Goal: Task Accomplishment & Management: Manage account settings

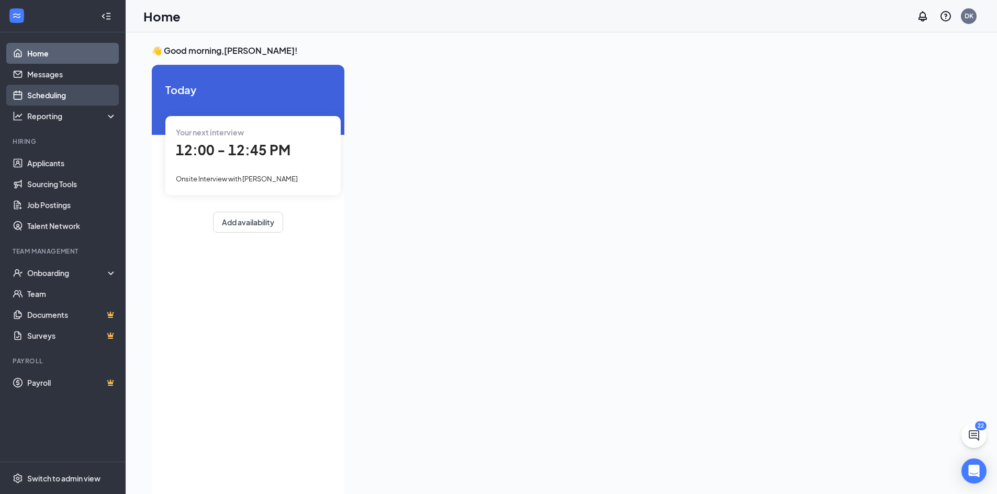
click at [45, 98] on link "Scheduling" at bounding box center [71, 95] width 89 height 21
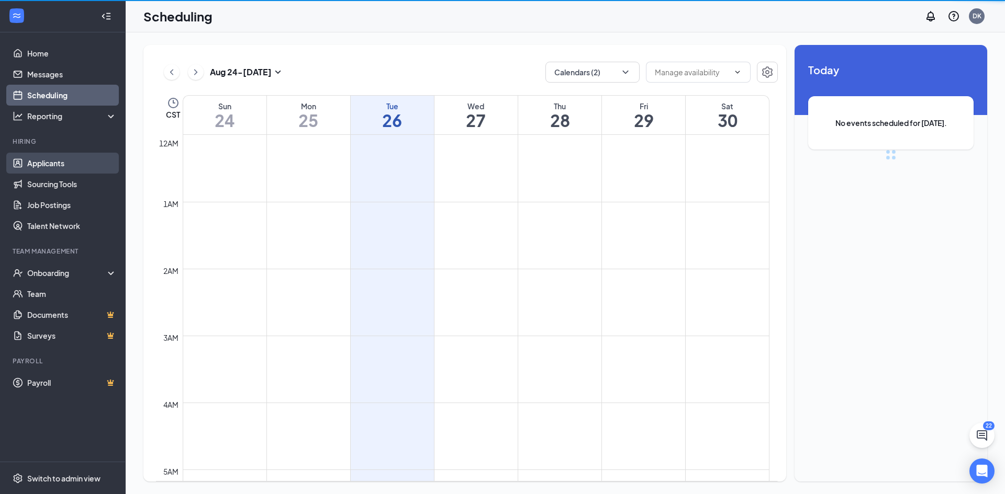
scroll to position [514, 0]
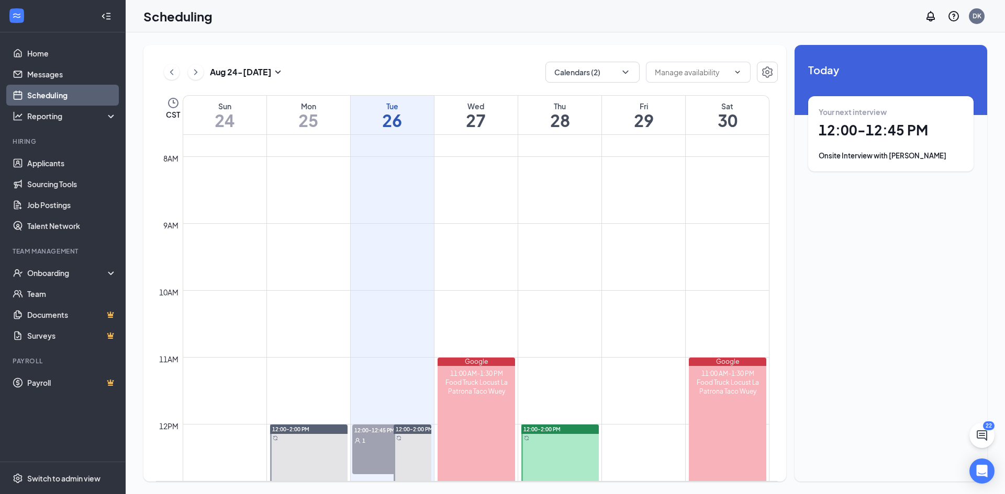
click at [568, 216] on td at bounding box center [476, 215] width 586 height 17
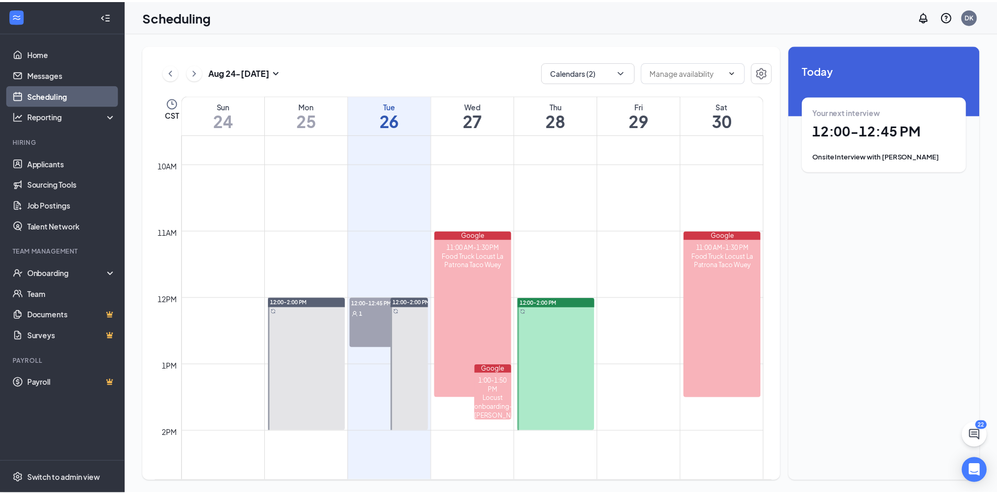
scroll to position [671, 0]
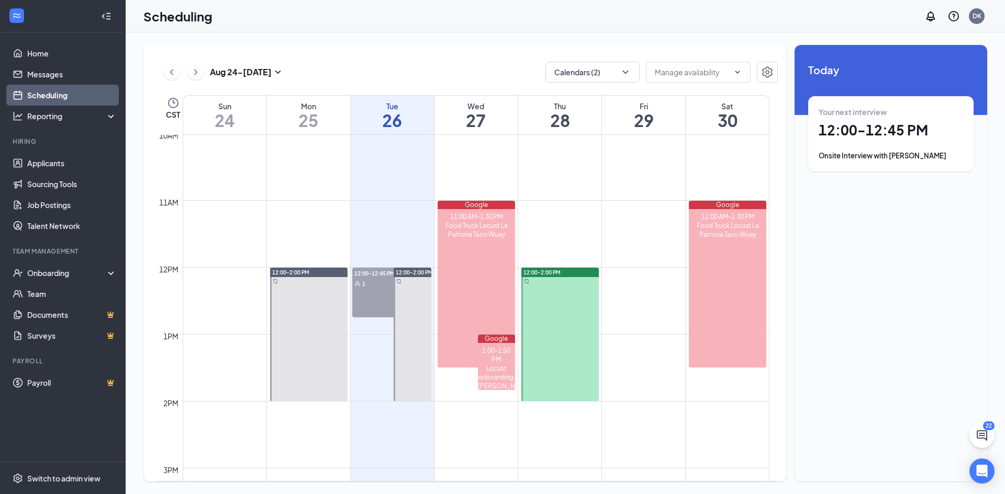
click at [560, 304] on div at bounding box center [559, 334] width 77 height 133
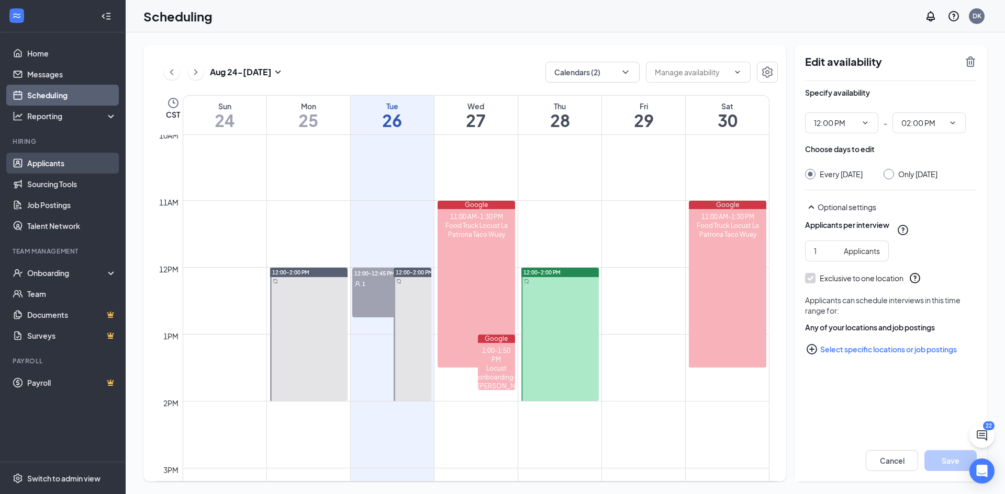
click at [55, 169] on link "Applicants" at bounding box center [71, 163] width 89 height 21
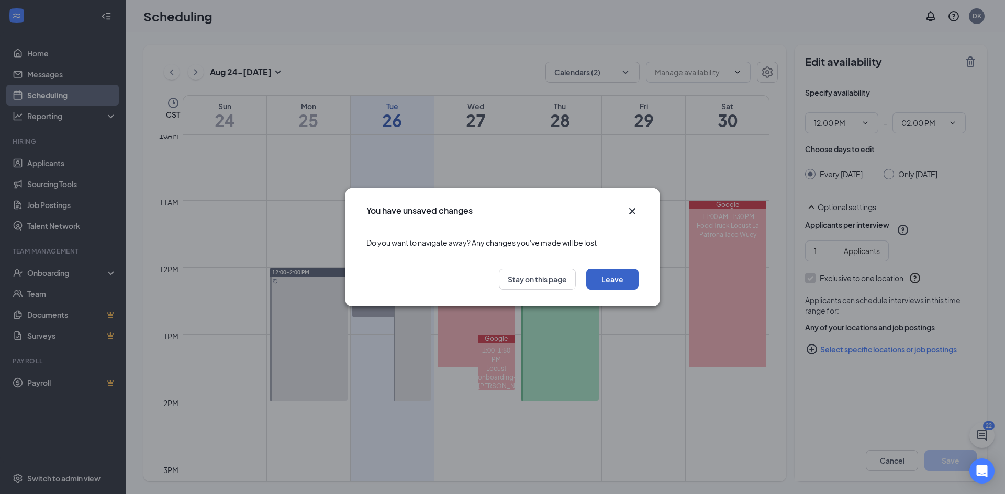
click at [606, 286] on button "Leave" at bounding box center [612, 279] width 52 height 21
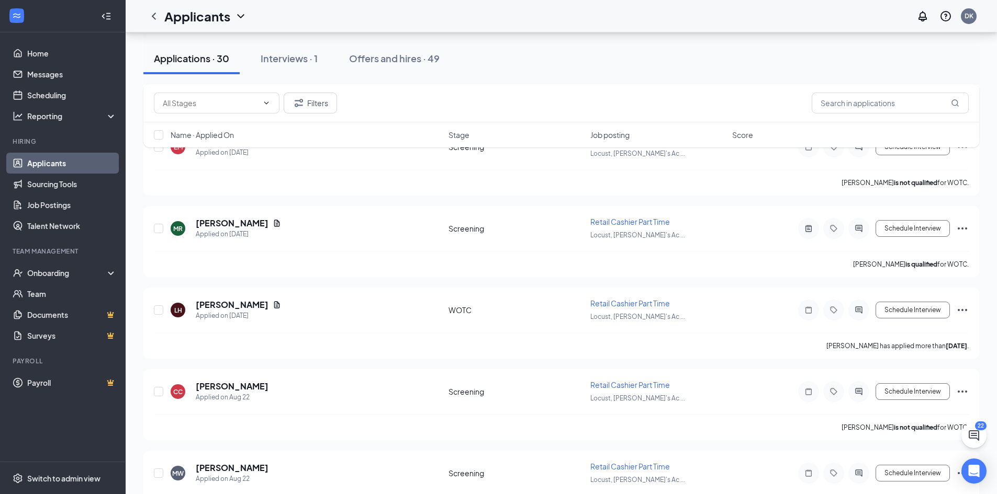
scroll to position [994, 0]
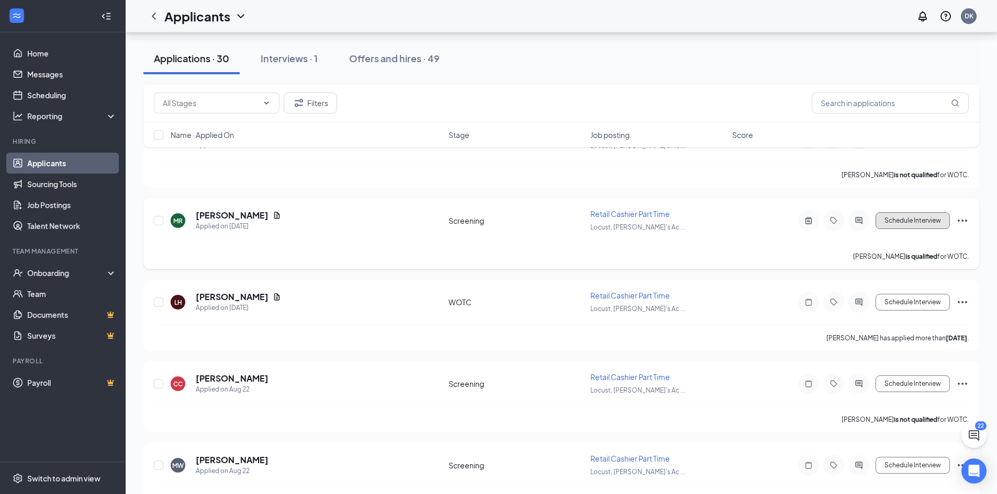
click at [886, 215] on button "Schedule Interview" at bounding box center [912, 220] width 74 height 17
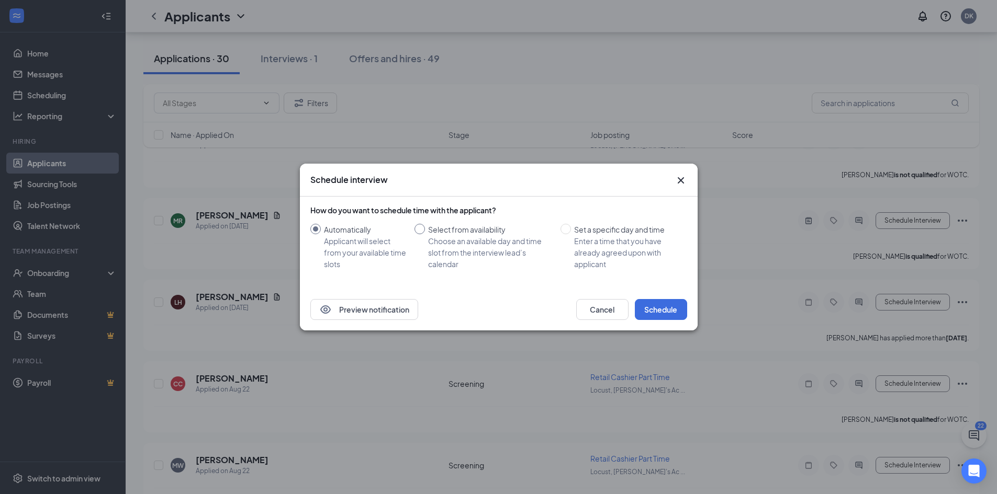
click at [419, 231] on input "Select from availability Choose an available day and time slot from the intervi…" at bounding box center [419, 229] width 10 height 10
radio input "true"
radio input "false"
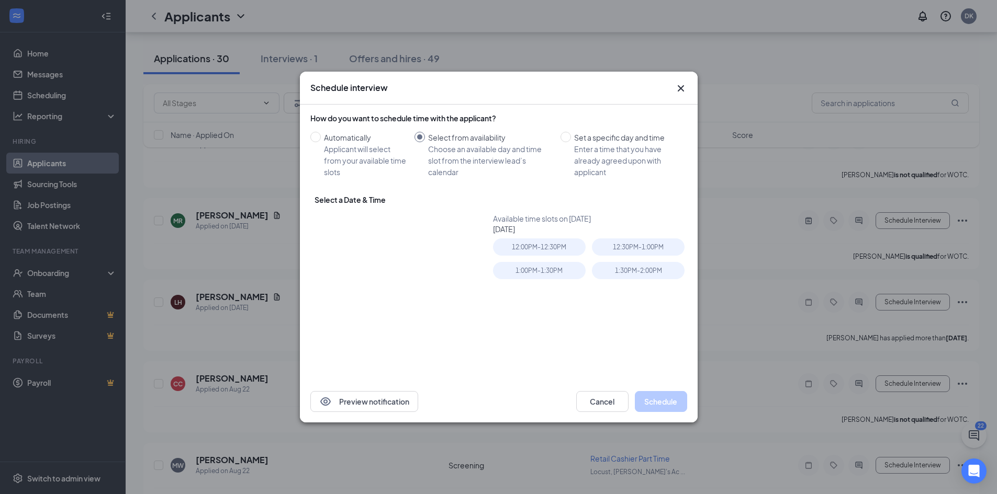
type input "[DATE]"
click at [407, 324] on div "28" at bounding box center [405, 326] width 13 height 13
click at [545, 274] on div "1:00PM - 1:30PM" at bounding box center [539, 270] width 93 height 17
click at [398, 413] on div "Preview notification Cancel Schedule" at bounding box center [499, 402] width 398 height 42
click at [396, 408] on button "Preview notification" at bounding box center [364, 401] width 108 height 21
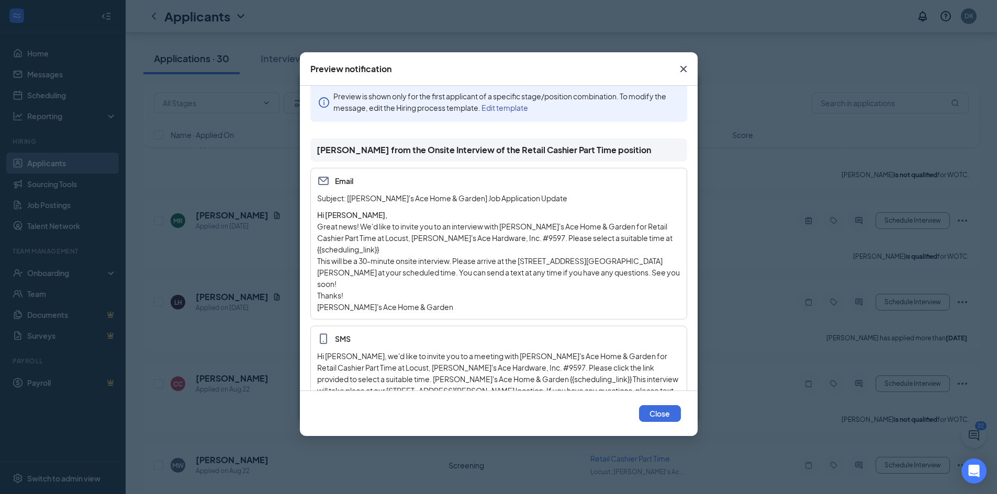
scroll to position [26, 0]
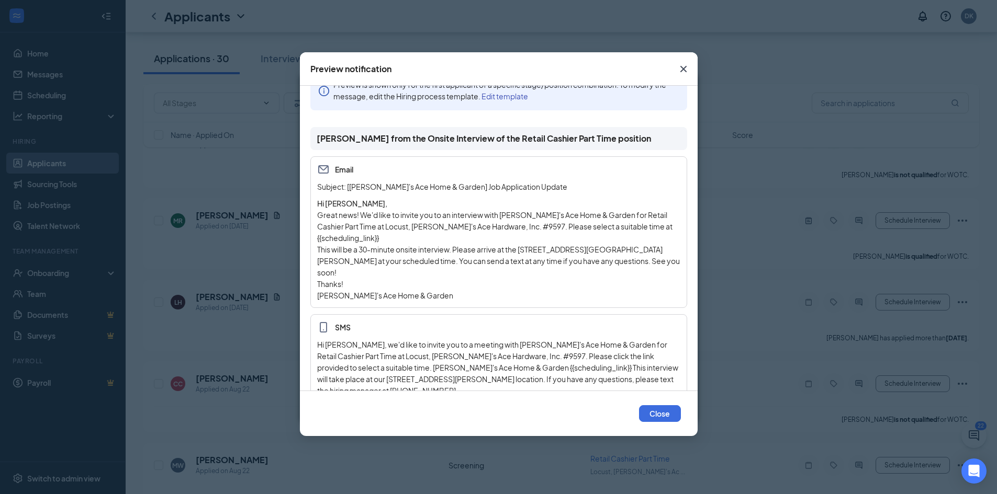
click at [496, 232] on p "Great news! We'd like to invite you to an interview with [PERSON_NAME]'s Ace Ho…" at bounding box center [498, 226] width 363 height 35
click at [518, 251] on p "This will be a 30-minute onsite interview. Please arrive at the [STREET_ADDRESS…" at bounding box center [498, 261] width 363 height 35
click at [535, 248] on p "This will be a 30-minute onsite interview. Please arrive at the [STREET_ADDRESS…" at bounding box center [498, 261] width 363 height 35
click at [406, 250] on p "This will be a 30-minute onsite interview. Please arrive at the [STREET_ADDRESS…" at bounding box center [498, 261] width 363 height 35
click at [654, 411] on button "Close" at bounding box center [660, 413] width 42 height 17
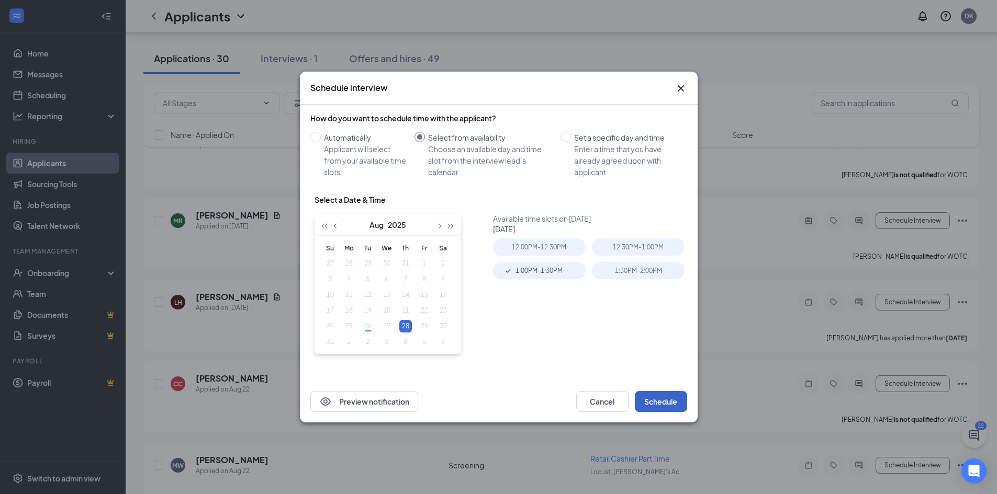
click at [659, 397] on button "Schedule" at bounding box center [661, 401] width 52 height 21
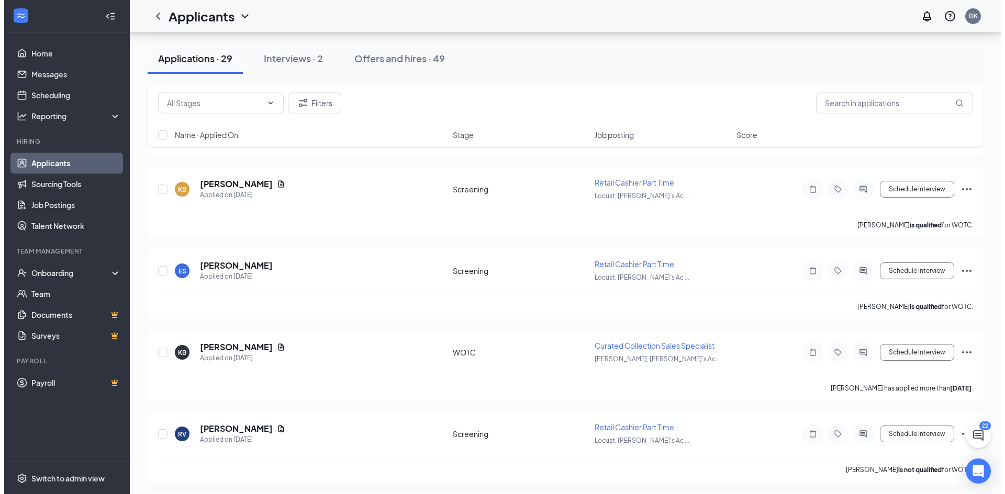
scroll to position [0, 0]
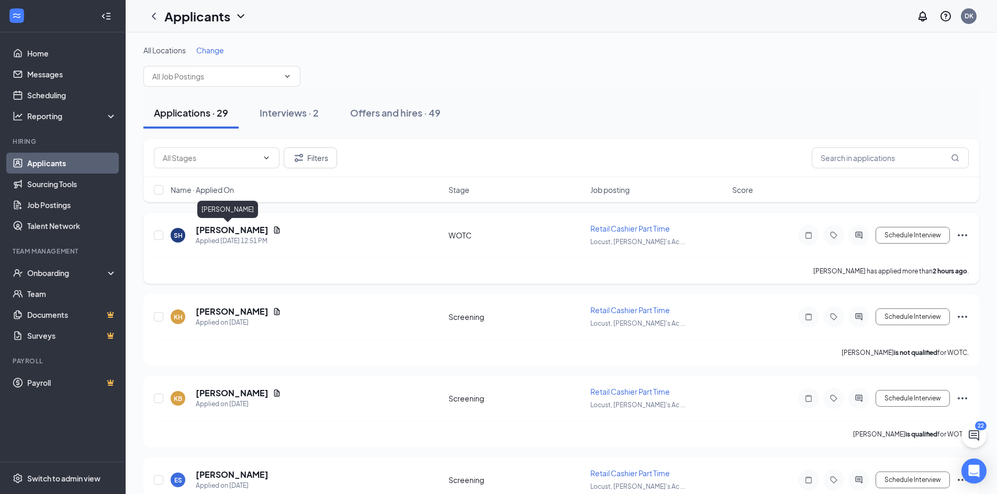
click at [230, 227] on h5 "[PERSON_NAME]" at bounding box center [232, 230] width 73 height 12
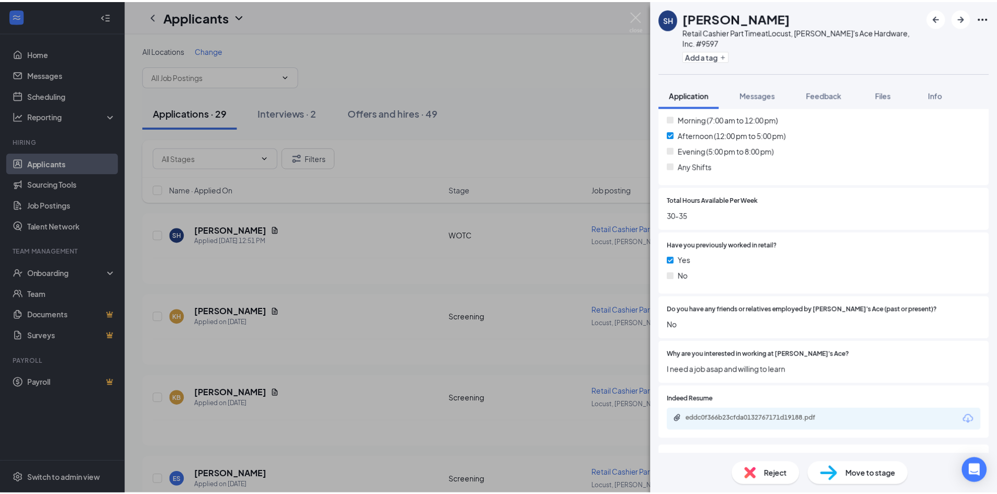
scroll to position [315, 0]
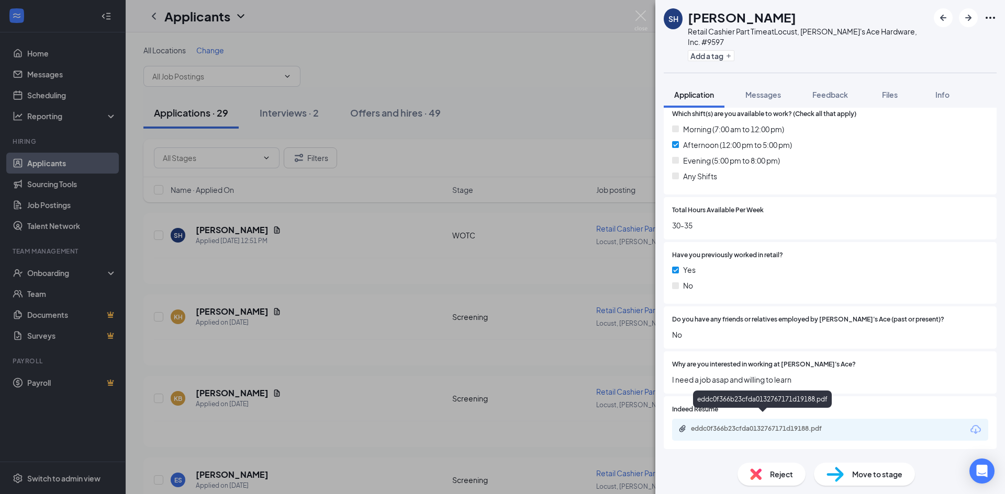
click at [751, 425] on div "eddc0f366b23cfda0132767171d19188.pdf" at bounding box center [764, 429] width 146 height 8
click at [507, 137] on div "SH [PERSON_NAME] Retail Cashier Part Time at Locust, [PERSON_NAME]'s Ace Hardwa…" at bounding box center [502, 247] width 1005 height 494
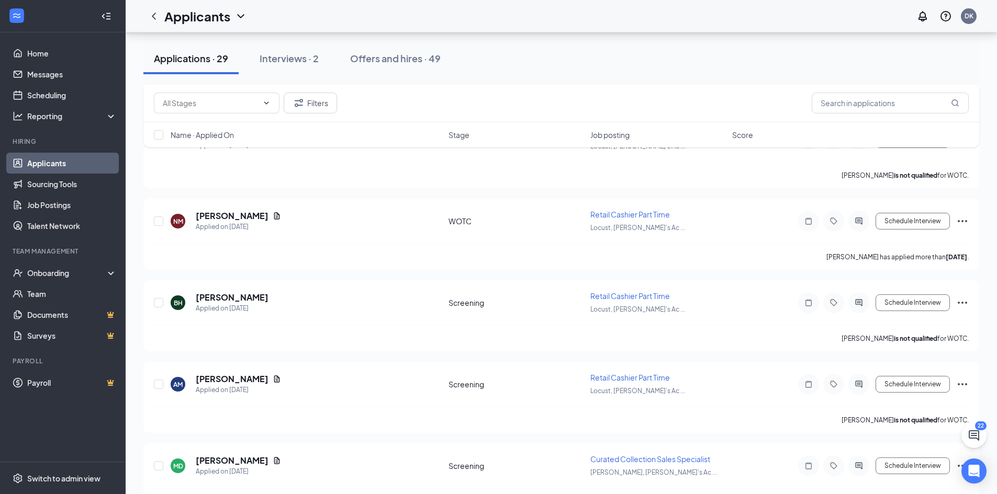
scroll to position [419, 0]
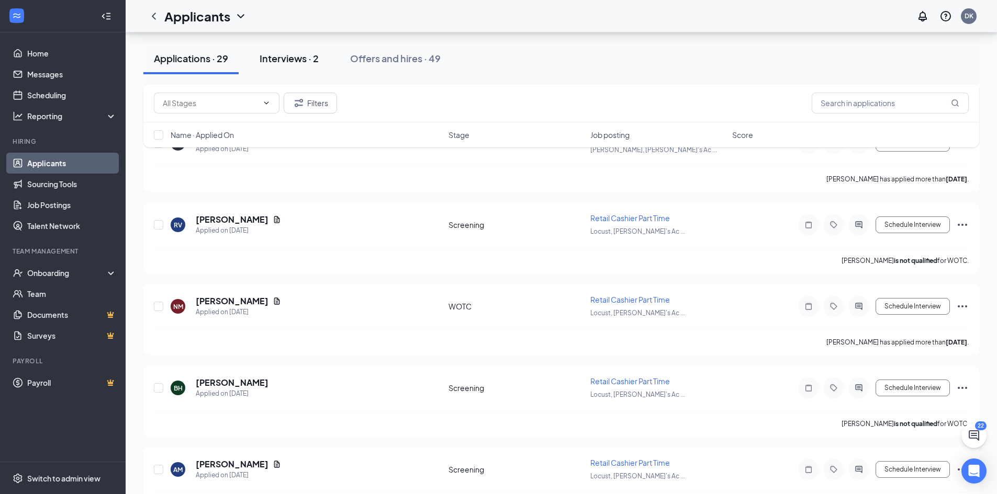
click at [293, 65] on button "Interviews · 2" at bounding box center [289, 58] width 80 height 31
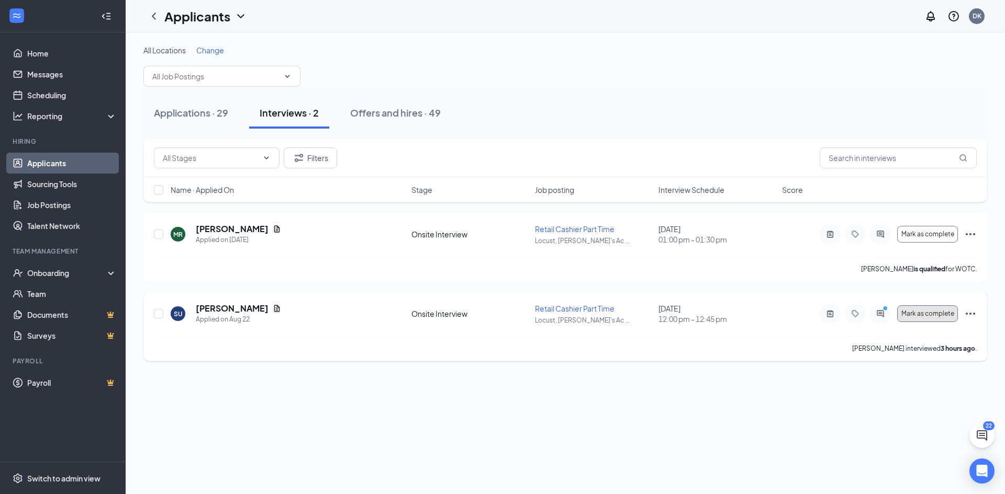
click at [936, 317] on span "Mark as complete" at bounding box center [927, 313] width 53 height 7
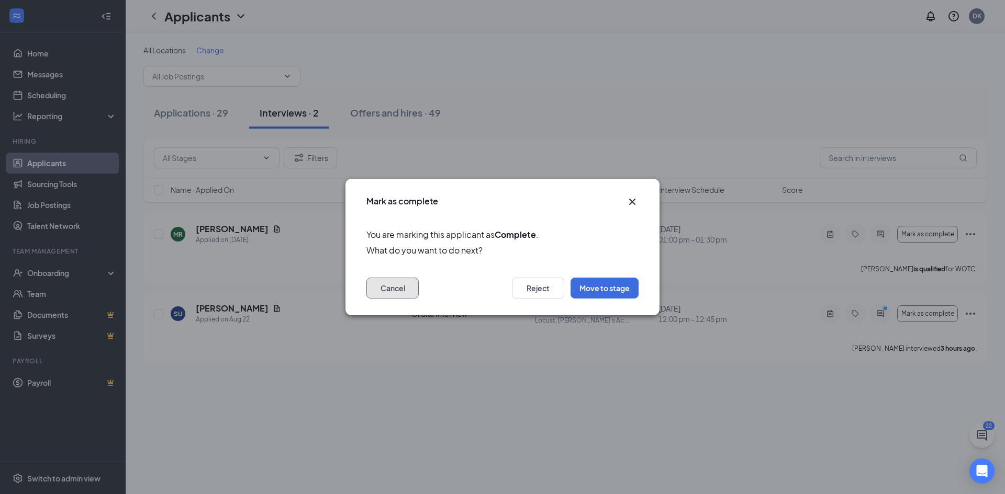
click at [416, 291] on button "Cancel" at bounding box center [392, 288] width 52 height 21
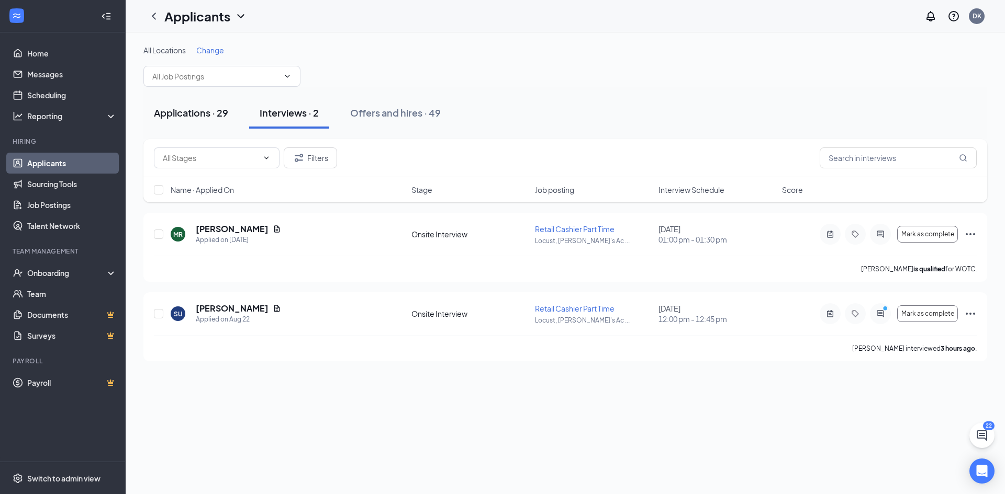
click at [200, 110] on div "Applications · 29" at bounding box center [191, 112] width 74 height 13
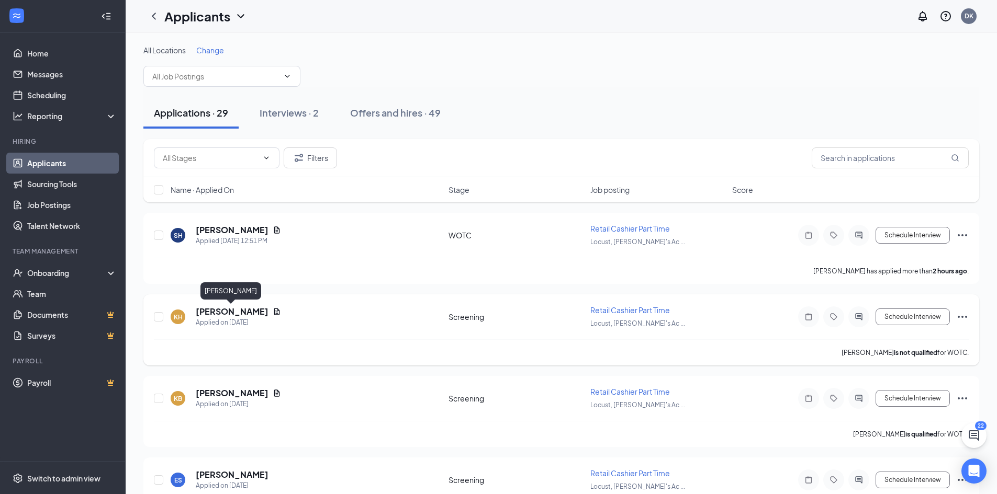
click at [241, 315] on h5 "[PERSON_NAME]" at bounding box center [232, 312] width 73 height 12
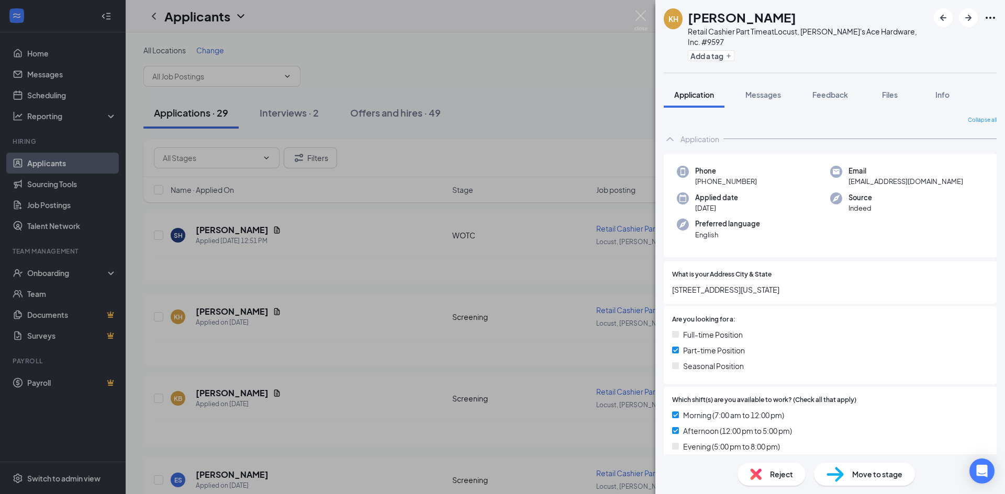
click at [329, 301] on div "KH [PERSON_NAME] Retail Cashier Part Time at Locust, [PERSON_NAME]'s Ace Hardwa…" at bounding box center [502, 247] width 1005 height 494
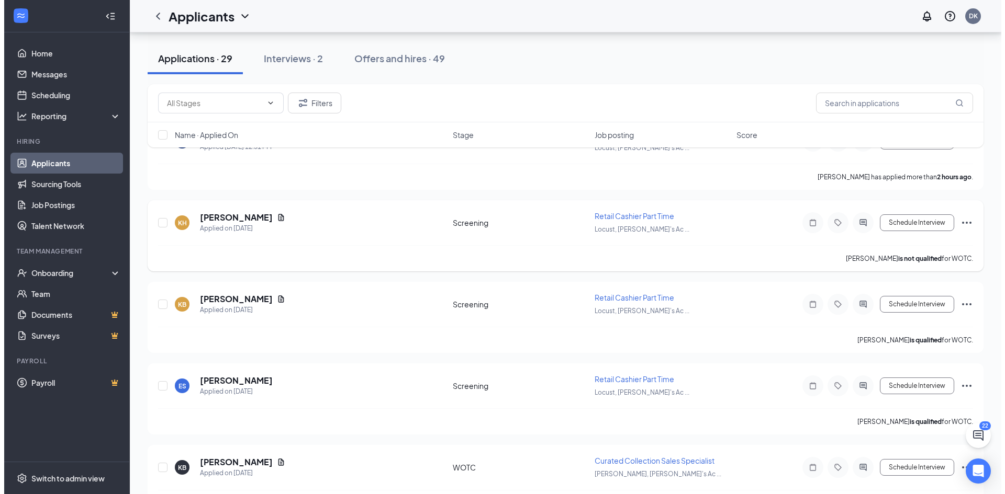
scroll to position [105, 0]
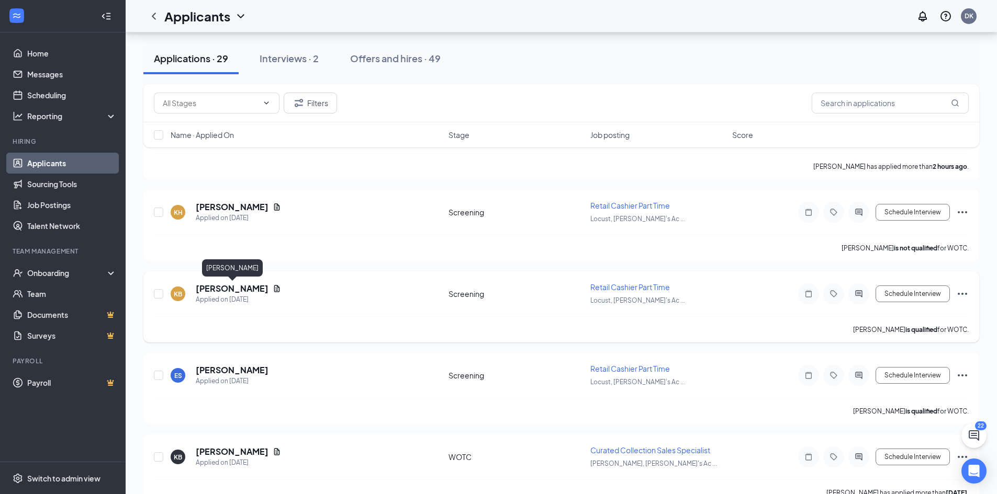
click at [223, 288] on h5 "[PERSON_NAME]" at bounding box center [232, 289] width 73 height 12
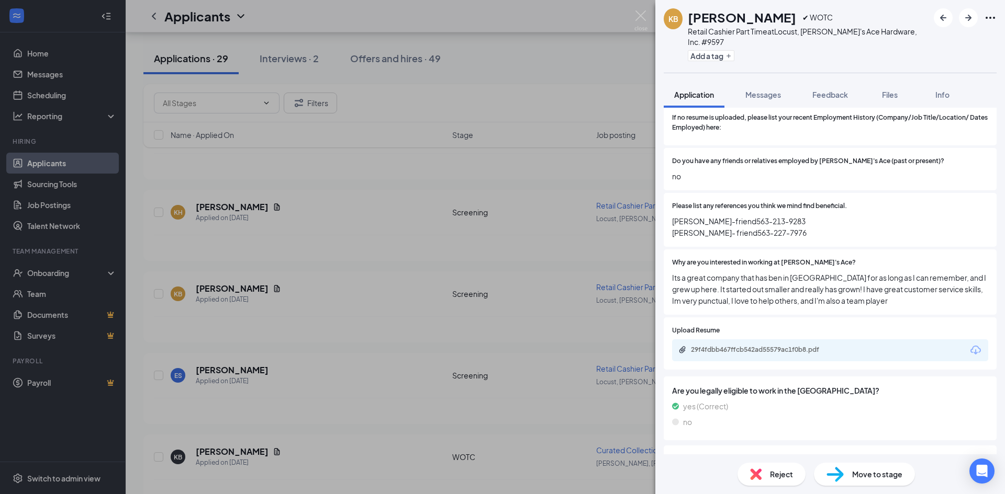
scroll to position [575, 0]
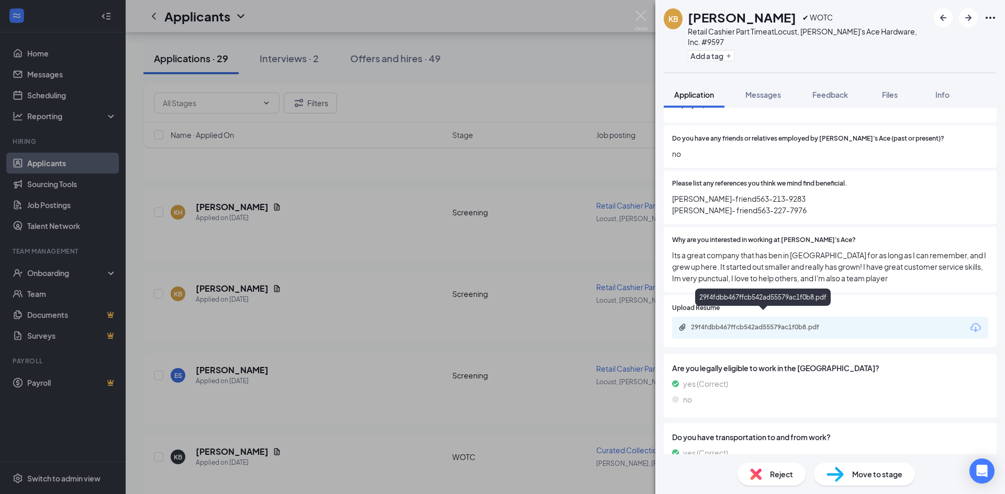
click at [749, 323] on div "29f4fdbb467ffcb542ad55579ac1f0b8.pdf" at bounding box center [764, 327] width 146 height 8
click at [394, 274] on div "KB [PERSON_NAME] ✔ WOTC Retail Cashier Part Time at Locust, [PERSON_NAME]'s Ace…" at bounding box center [502, 247] width 1005 height 494
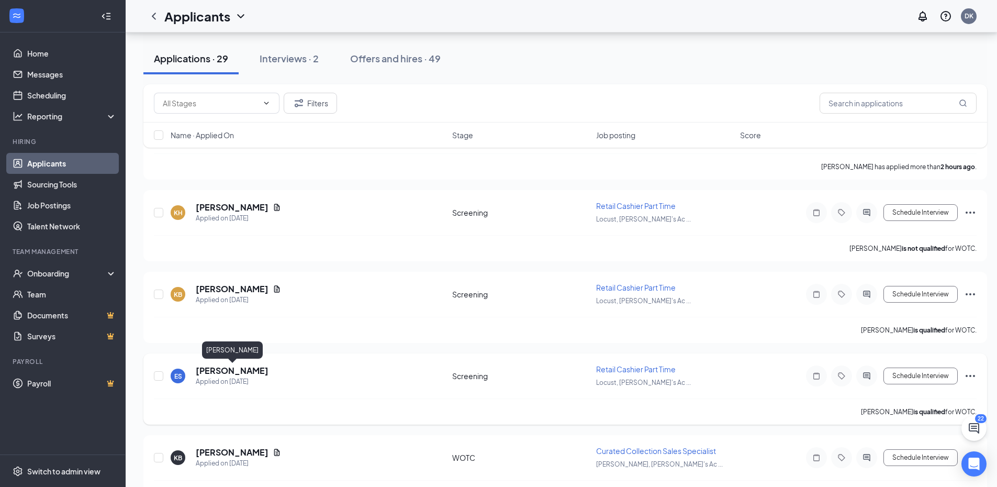
click at [215, 371] on h5 "[PERSON_NAME]" at bounding box center [232, 371] width 73 height 12
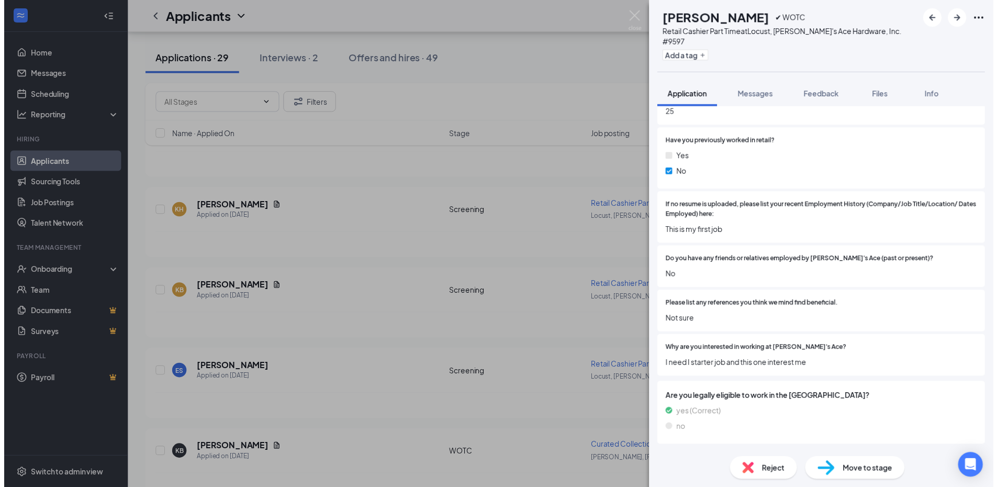
scroll to position [471, 0]
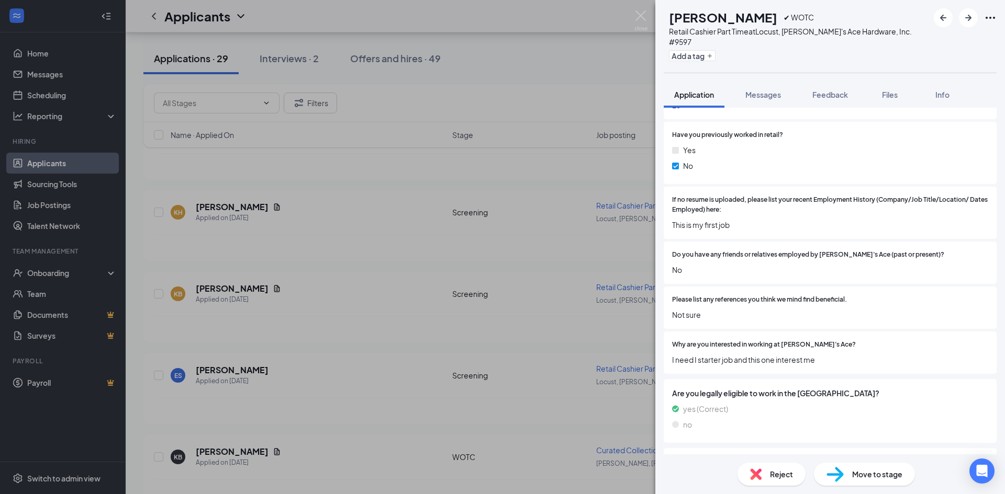
click at [360, 309] on div "ES [PERSON_NAME] ✔ WOTC Retail Cashier Part Time at Locust, [PERSON_NAME]'s Ace…" at bounding box center [502, 247] width 1005 height 494
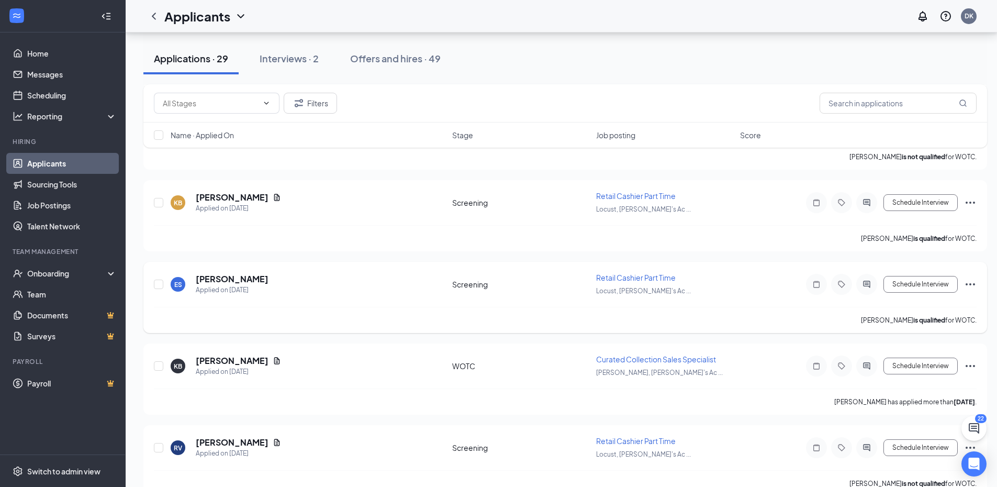
scroll to position [209, 0]
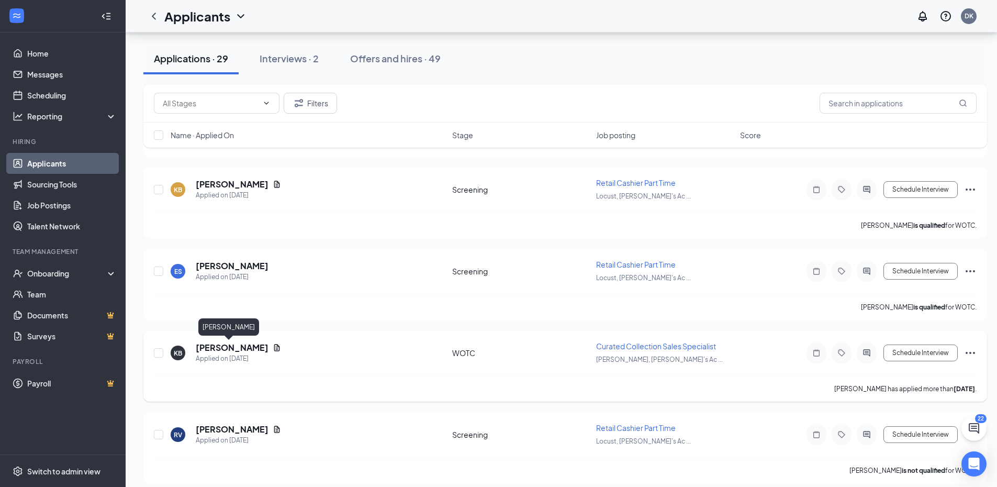
click at [211, 344] on h5 "[PERSON_NAME]" at bounding box center [232, 348] width 73 height 12
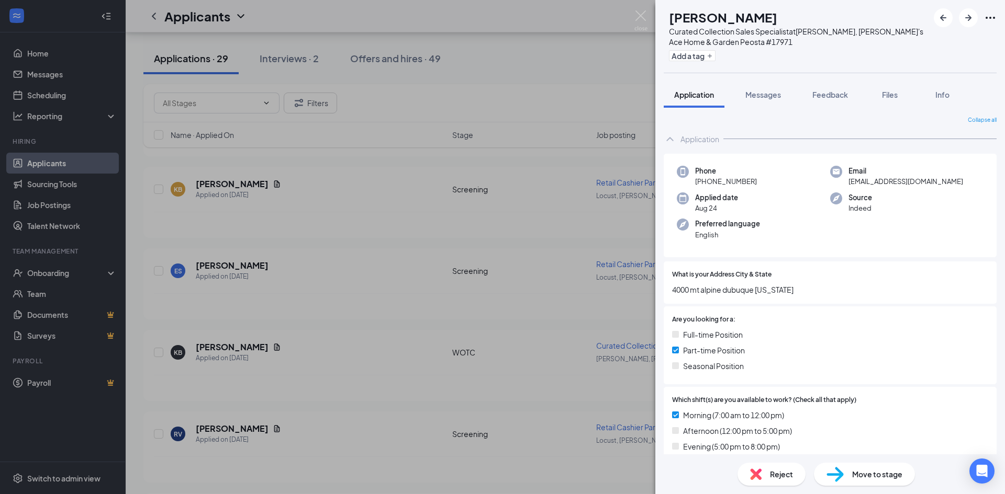
click at [380, 237] on div "KB [PERSON_NAME] Curated Collection Sales Specialist at [GEOGRAPHIC_DATA], [PER…" at bounding box center [502, 247] width 1005 height 494
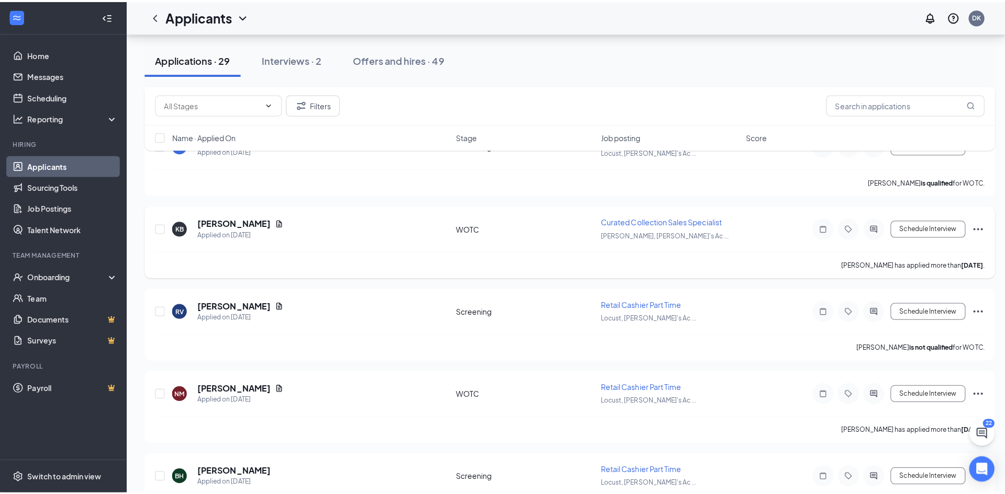
scroll to position [366, 0]
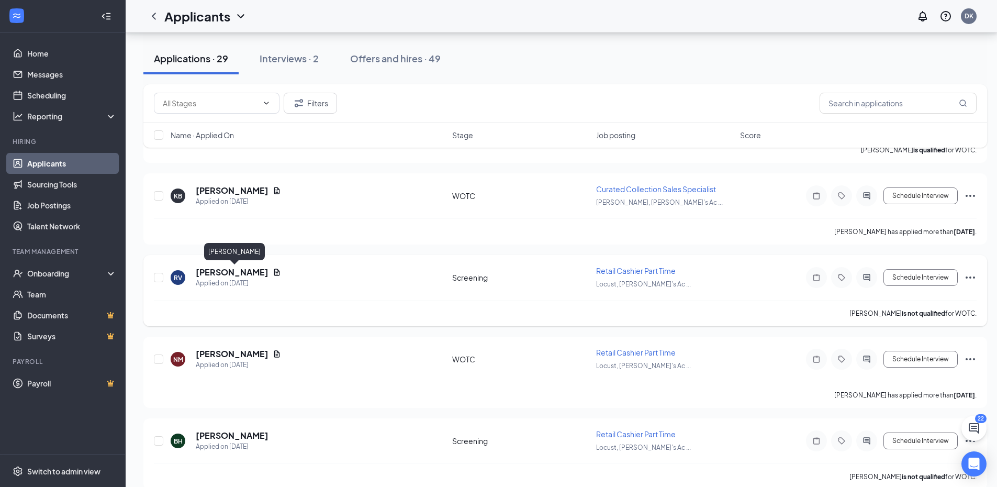
click at [247, 271] on h5 "[PERSON_NAME]" at bounding box center [232, 272] width 73 height 12
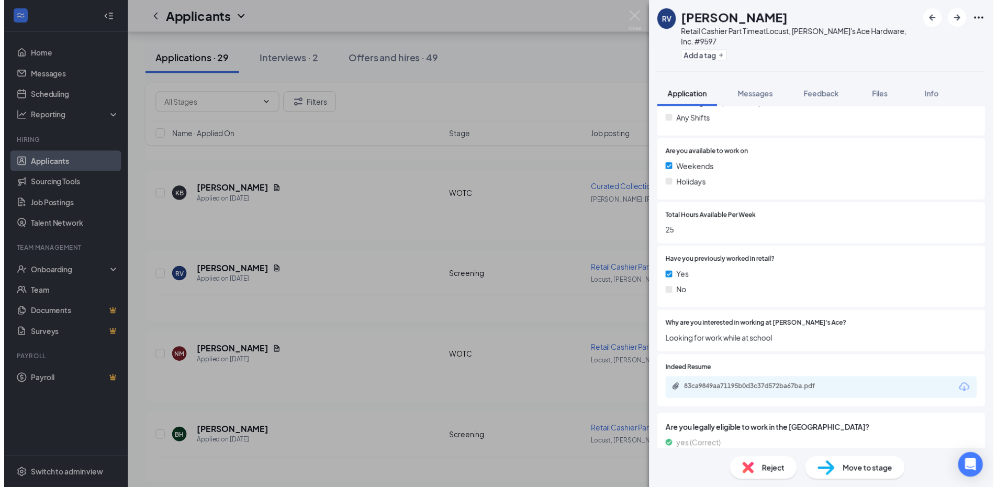
scroll to position [366, 0]
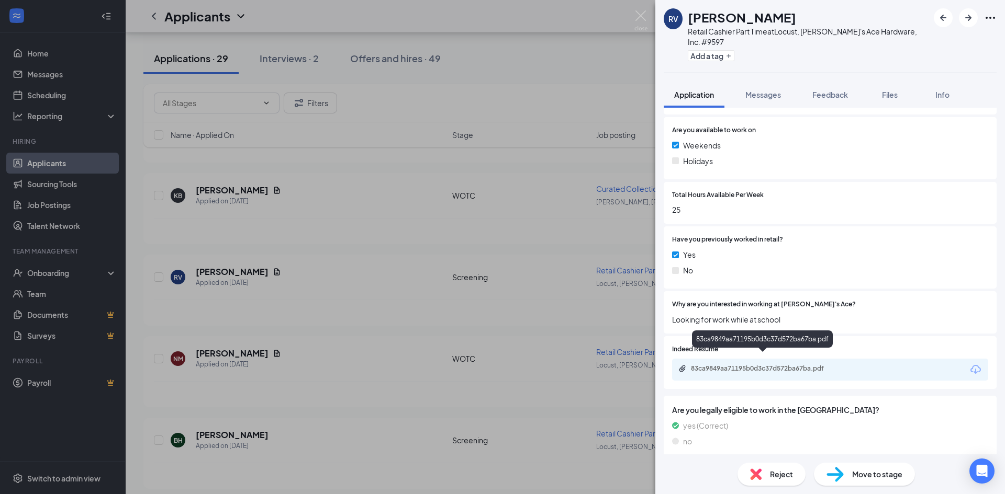
click at [713, 365] on div "83ca9849aa71195b0d3c37d572ba67ba.pdf" at bounding box center [764, 369] width 146 height 8
click at [478, 221] on div "RV [PERSON_NAME] Retail Cashier Part Time at Locust, [PERSON_NAME]'s Ace Hardwa…" at bounding box center [502, 247] width 1005 height 494
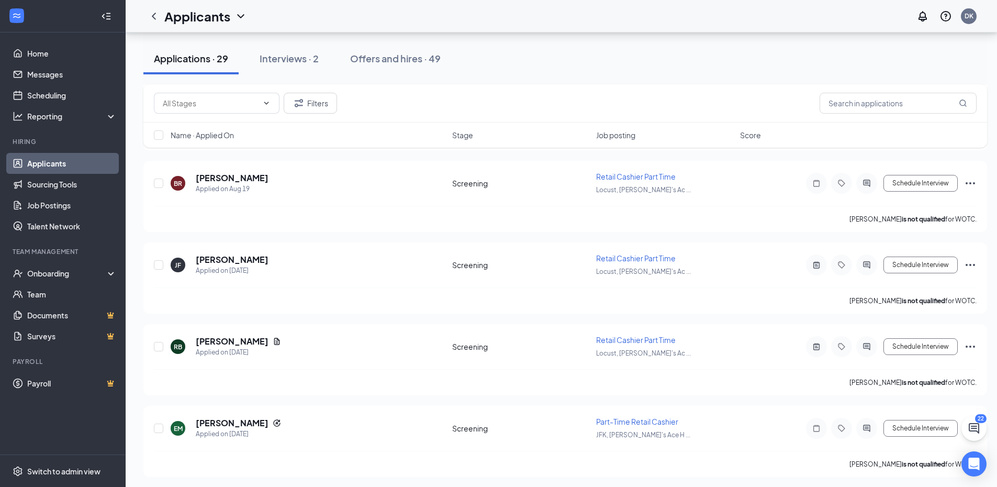
scroll to position [2095, 0]
